Goal: Check status: Check status

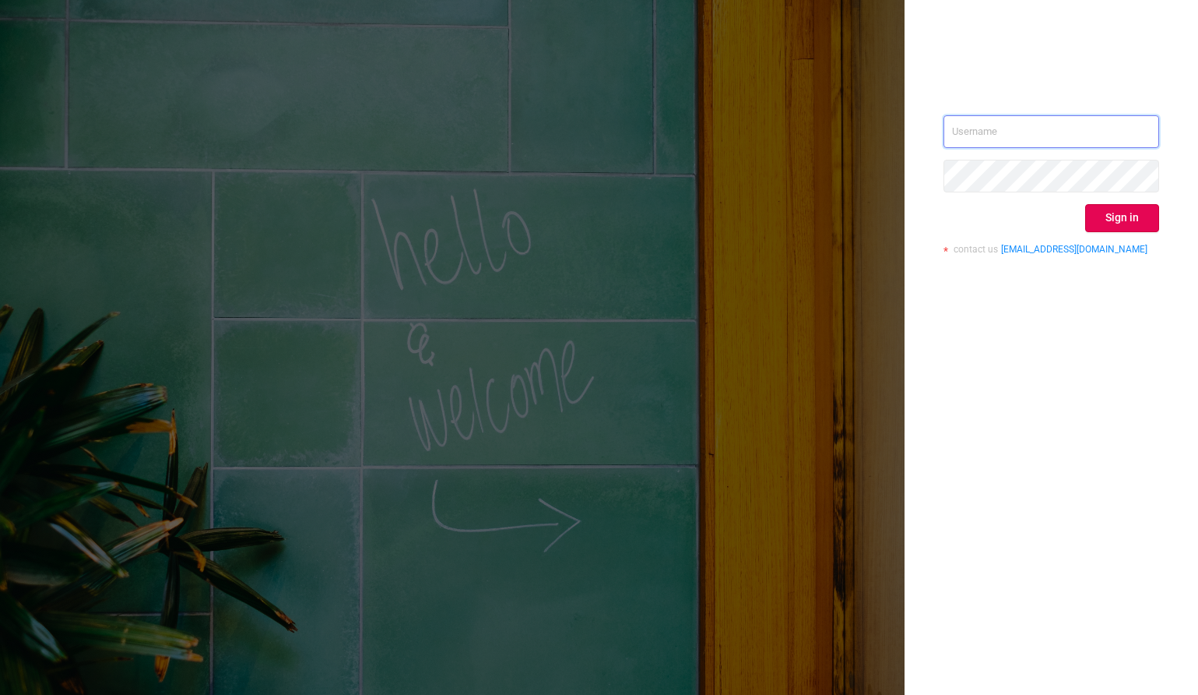
click at [1005, 128] on input "text" at bounding box center [1052, 131] width 216 height 33
type input "[PERSON_NAME][EMAIL_ADDRESS][DOMAIN_NAME]"
click at [1104, 216] on button "Sign in" at bounding box center [1123, 218] width 74 height 28
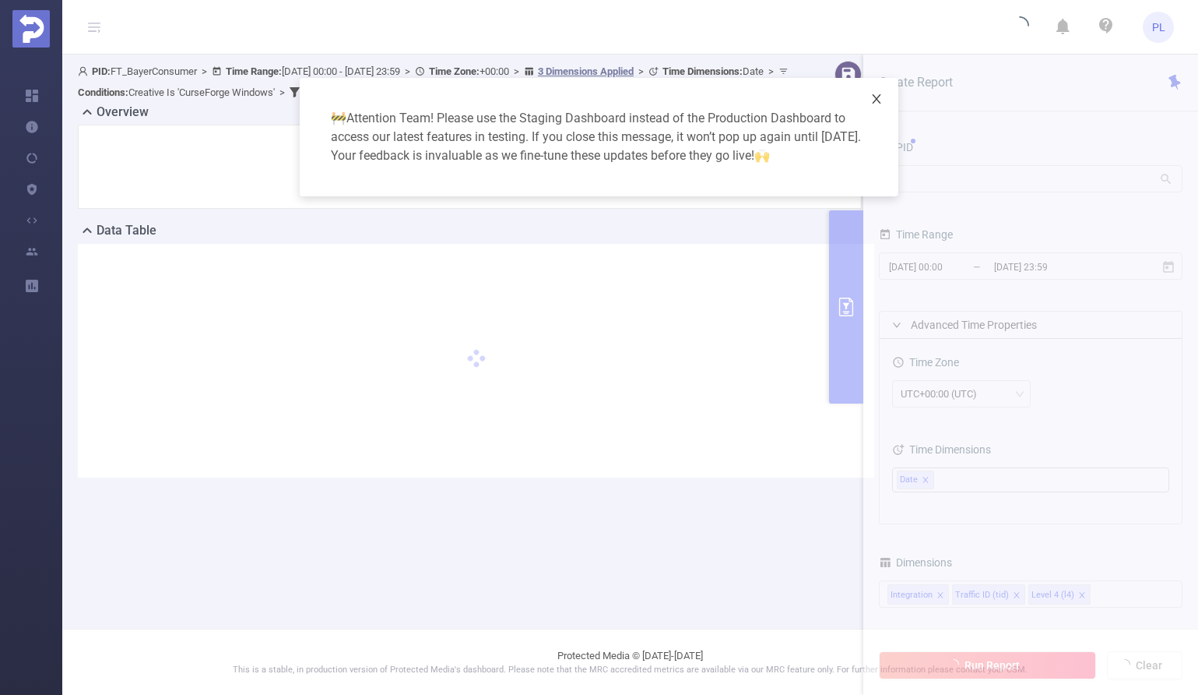
click at [881, 96] on icon "icon: close" at bounding box center [877, 99] width 12 height 12
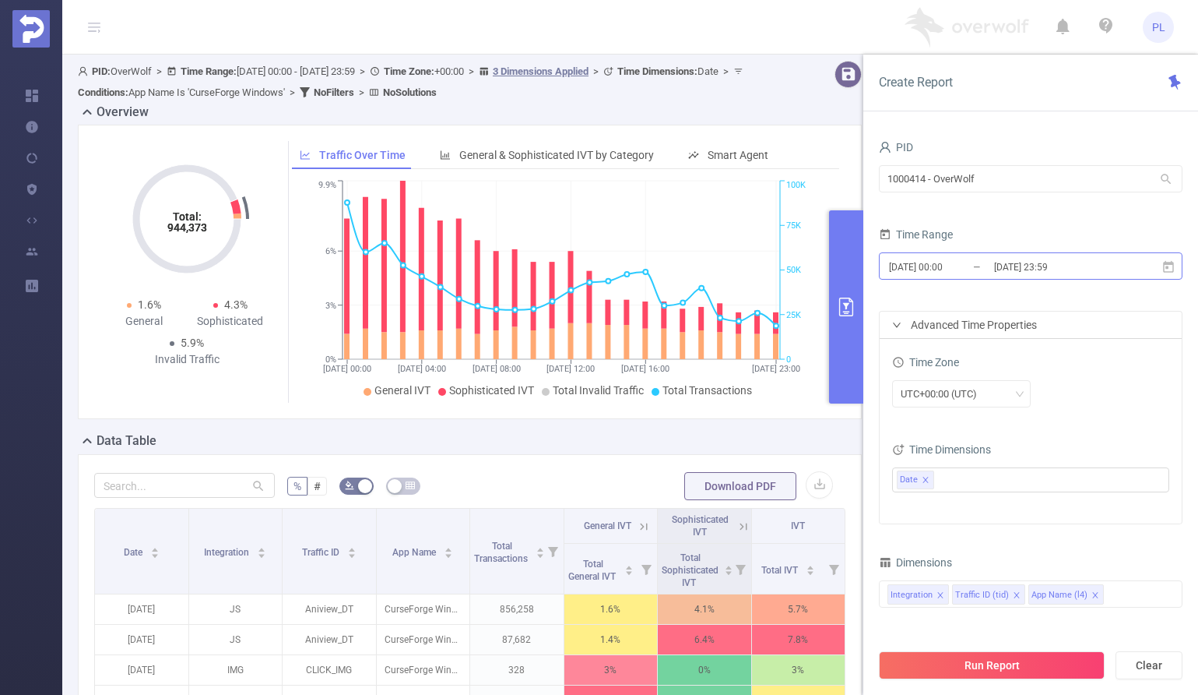
click at [964, 268] on input "[DATE] 00:00" at bounding box center [951, 266] width 126 height 21
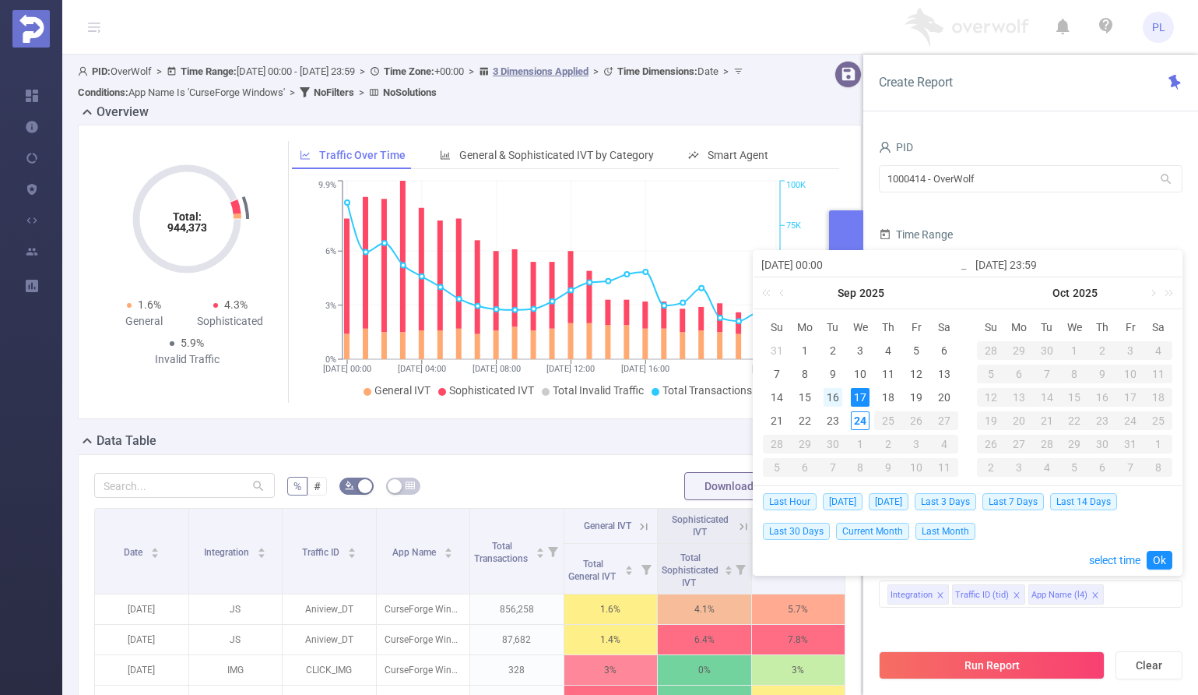
click at [831, 395] on div "16" at bounding box center [833, 397] width 19 height 19
click at [892, 395] on div "18" at bounding box center [888, 397] width 19 height 19
type input "2025-09-16 00:00"
type input "2025-09-18 23:59"
type input "2025-09-16 00:00"
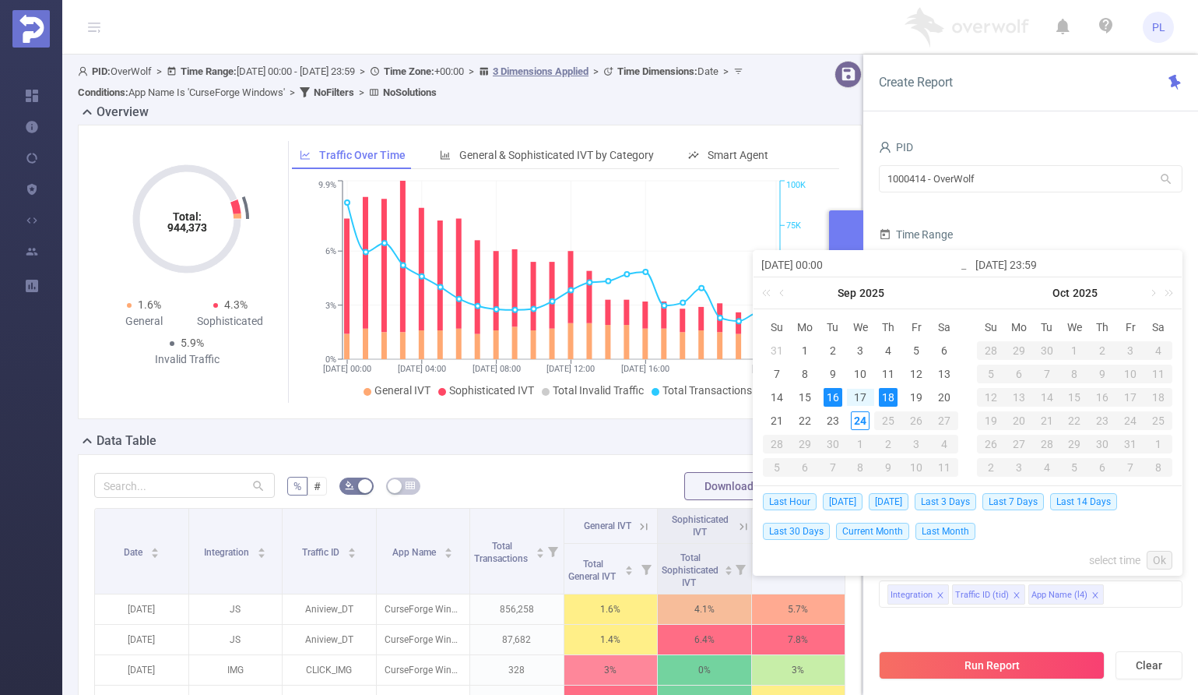
type input "2025-09-18 23:59"
click at [1160, 555] on link "Ok" at bounding box center [1160, 560] width 26 height 19
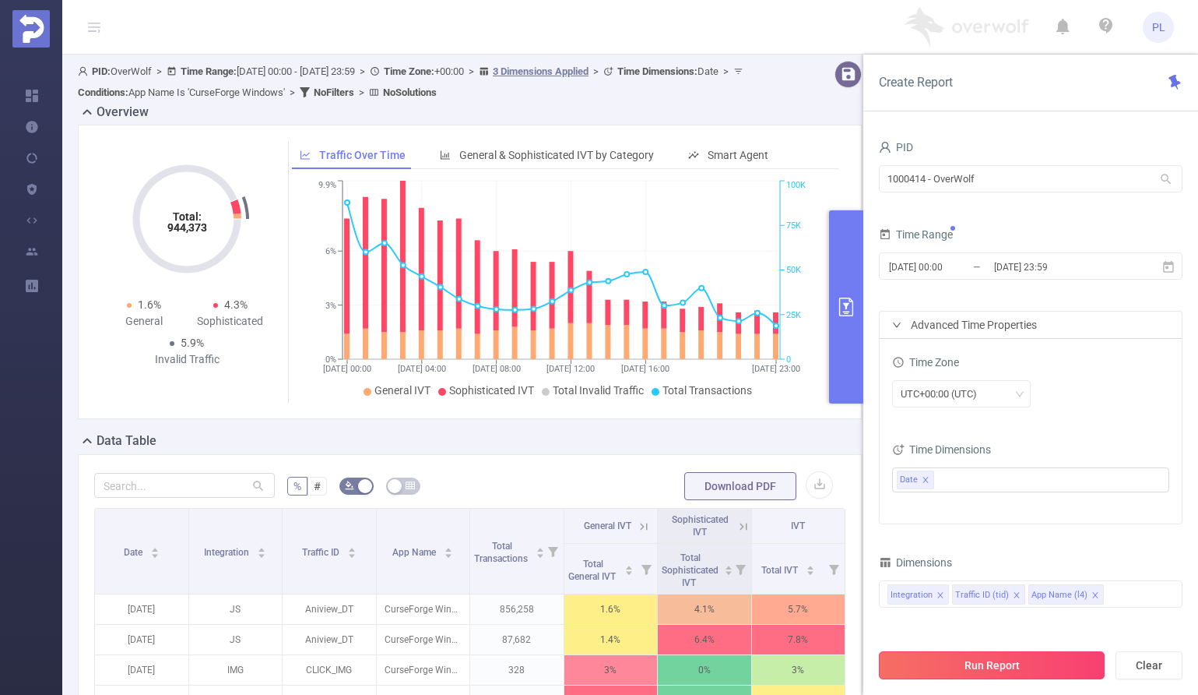
click at [1047, 667] on button "Run Report" at bounding box center [992, 665] width 226 height 28
